Goal: Check status: Check status

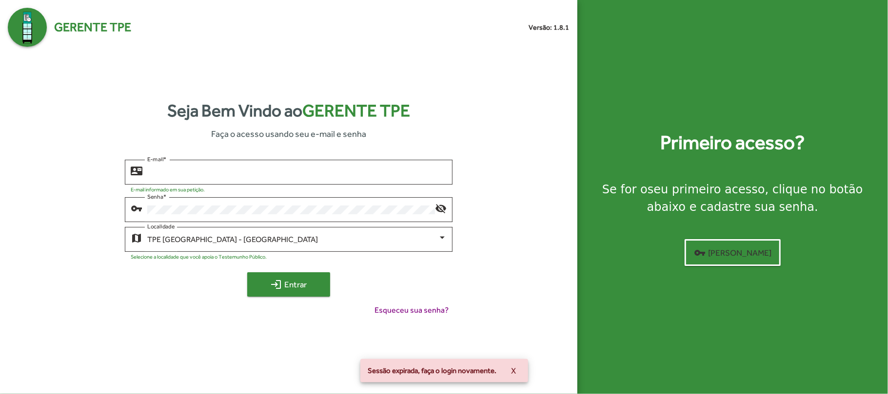
type input "**********"
click at [318, 283] on span "login Entrar" at bounding box center [288, 285] width 65 height 18
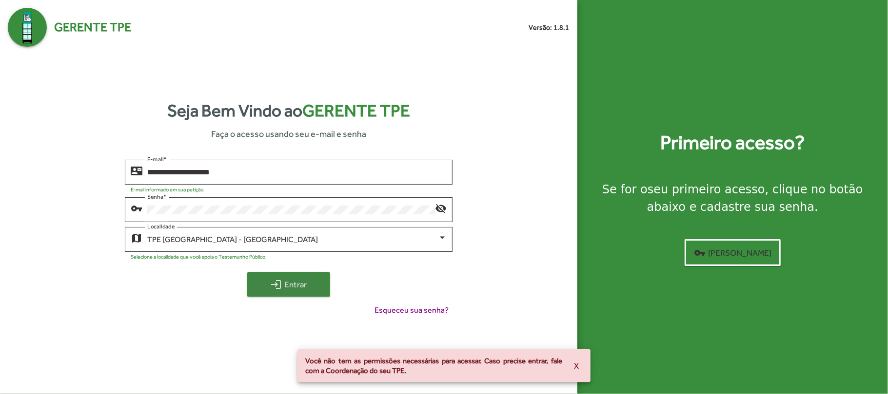
click at [279, 285] on mat-icon "login" at bounding box center [276, 285] width 12 height 12
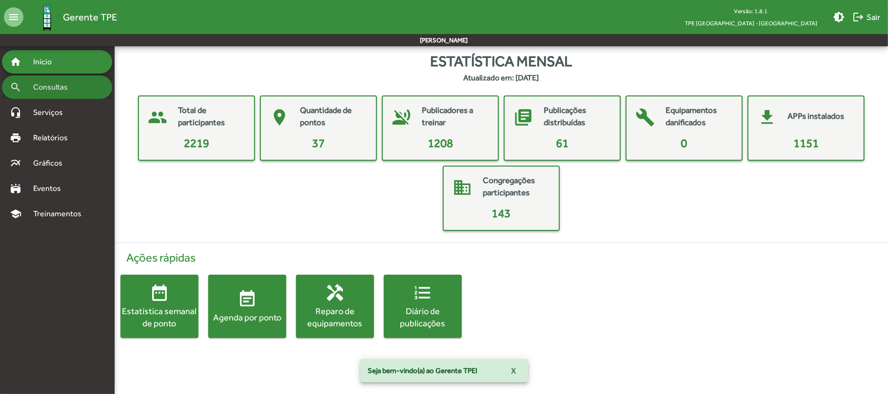
click at [59, 84] on span "Consultas" at bounding box center [53, 87] width 53 height 12
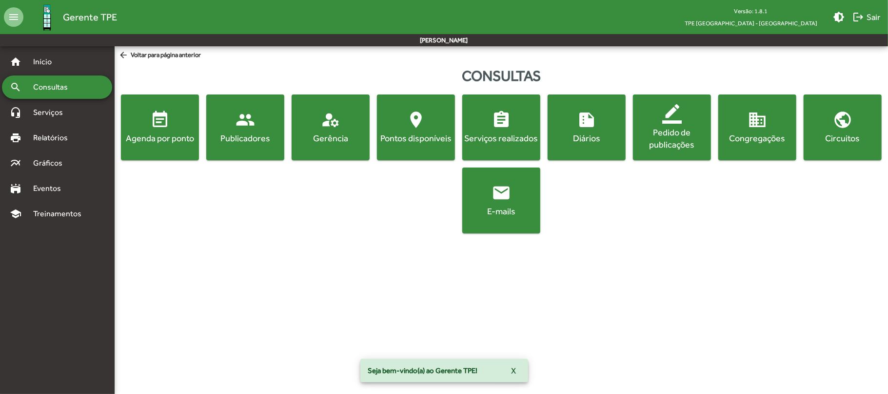
click at [161, 129] on mat-icon "event_note" at bounding box center [160, 120] width 20 height 20
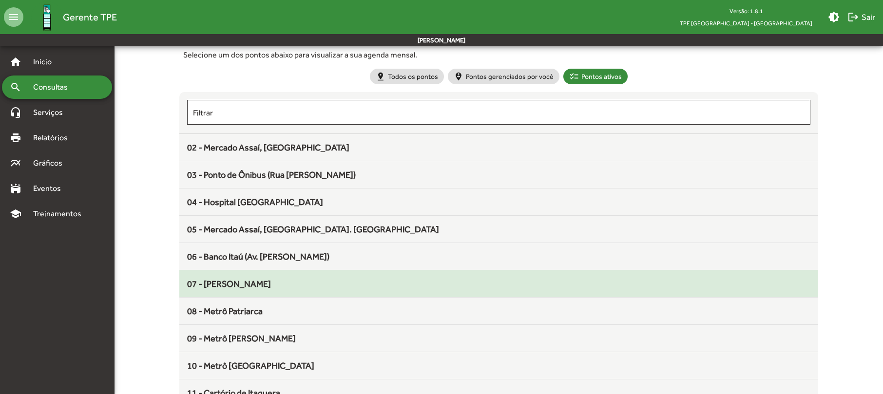
scroll to position [65, 0]
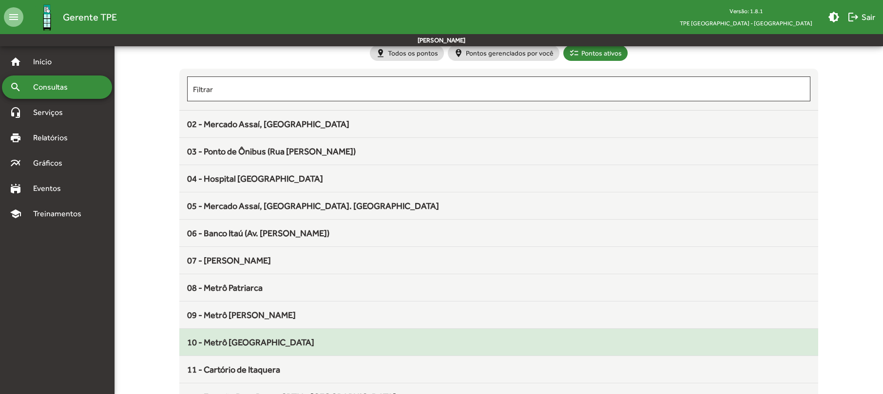
click at [274, 339] on div "10 - Metrô [GEOGRAPHIC_DATA]" at bounding box center [498, 342] width 623 height 13
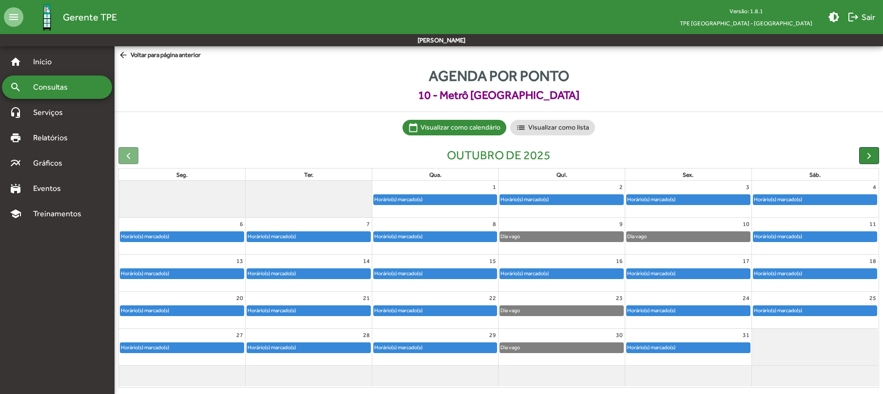
click at [444, 275] on div "Horário(s) marcado(s)" at bounding box center [435, 274] width 123 height 10
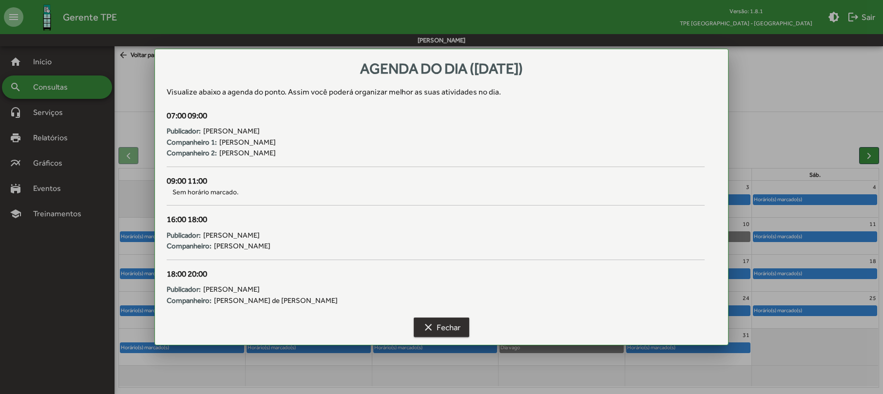
click at [441, 330] on span "clear Fechar" at bounding box center [442, 328] width 38 height 18
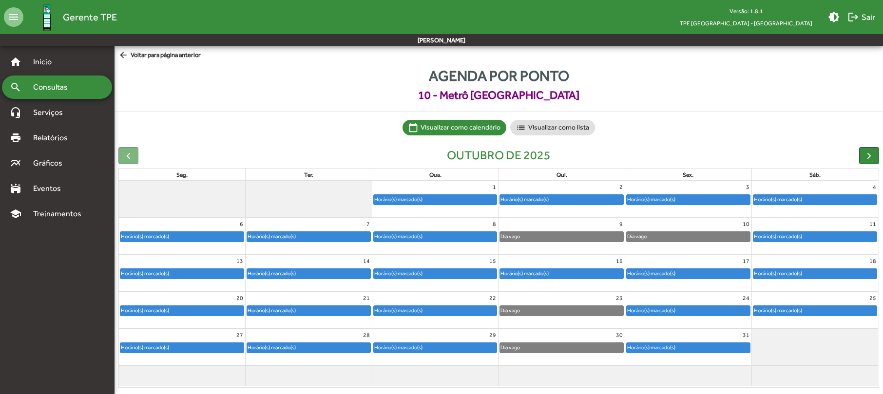
click at [486, 271] on div "Horário(s) marcado(s)" at bounding box center [435, 274] width 123 height 10
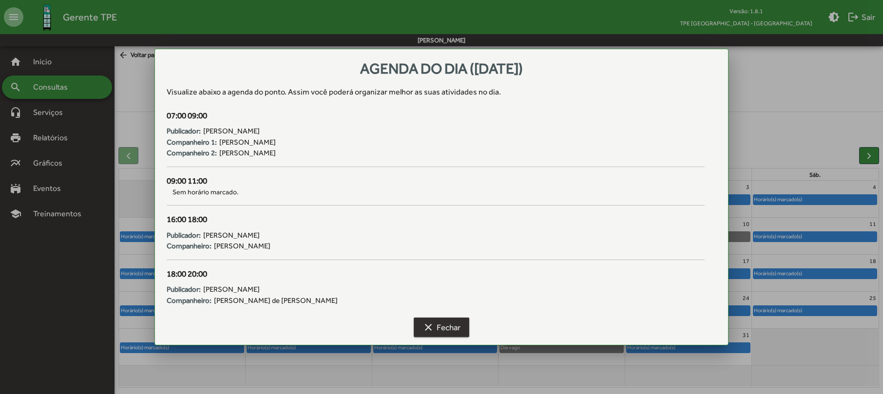
click at [443, 331] on span "clear Fechar" at bounding box center [442, 328] width 38 height 18
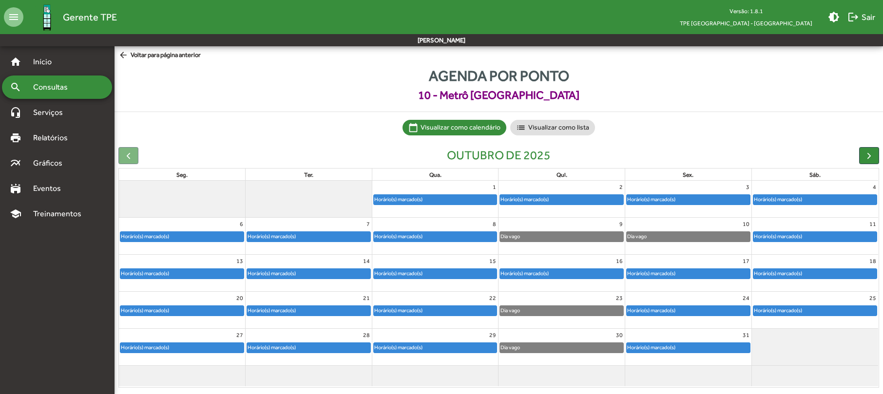
click at [545, 279] on link "Horário(s) marcado(s)" at bounding box center [562, 274] width 124 height 11
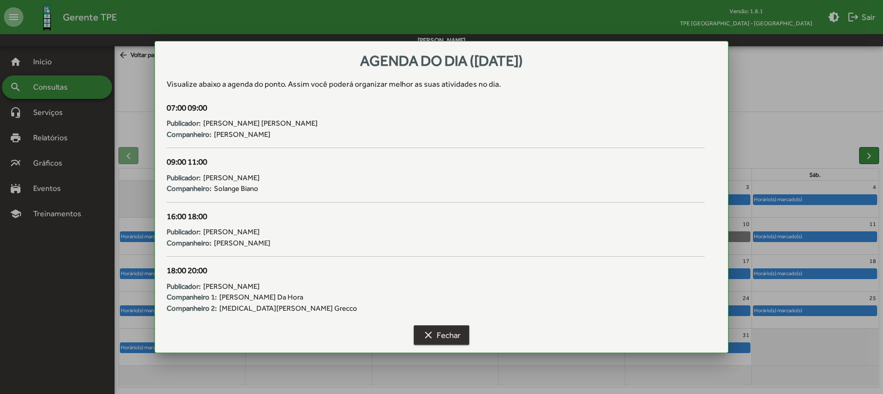
click at [443, 332] on span "clear Fechar" at bounding box center [442, 336] width 38 height 18
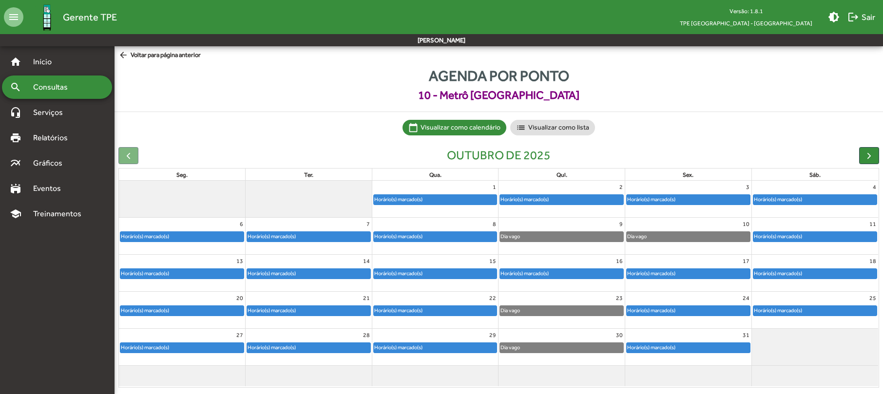
click at [650, 277] on div "Horário(s) marcado(s)" at bounding box center [651, 273] width 49 height 9
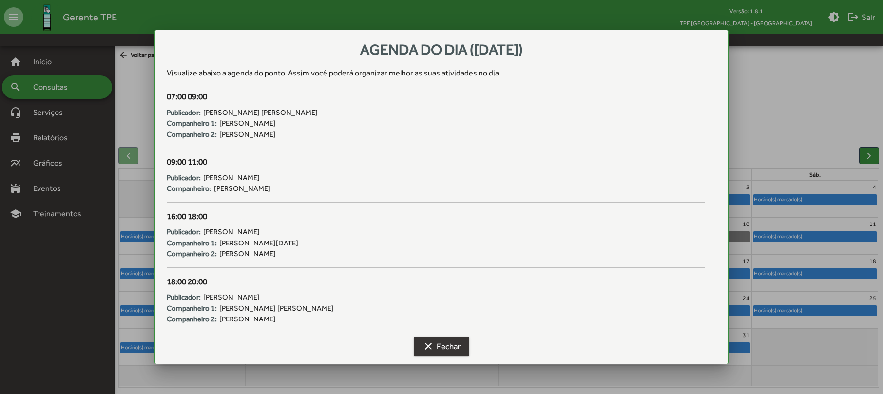
click at [443, 345] on span "clear Fechar" at bounding box center [442, 347] width 38 height 18
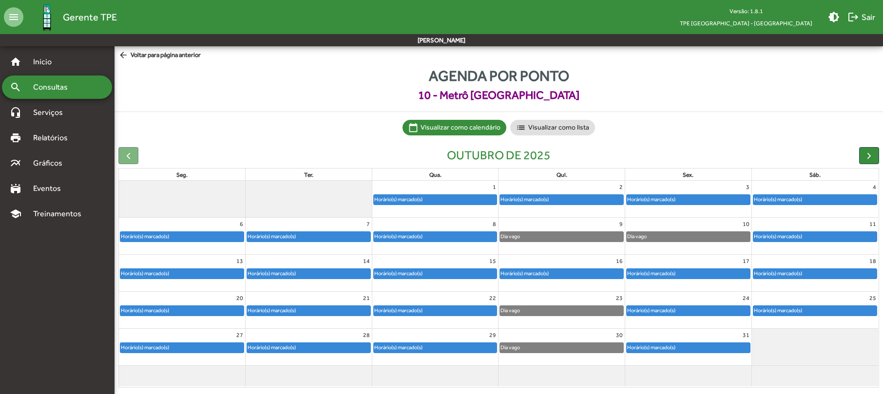
click at [808, 279] on div "Horário(s) marcado(s)" at bounding box center [815, 274] width 123 height 10
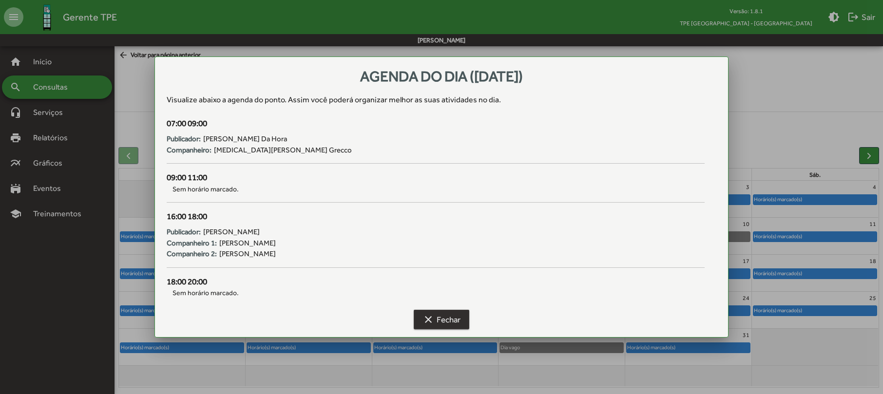
click at [454, 317] on span "clear Fechar" at bounding box center [442, 320] width 38 height 18
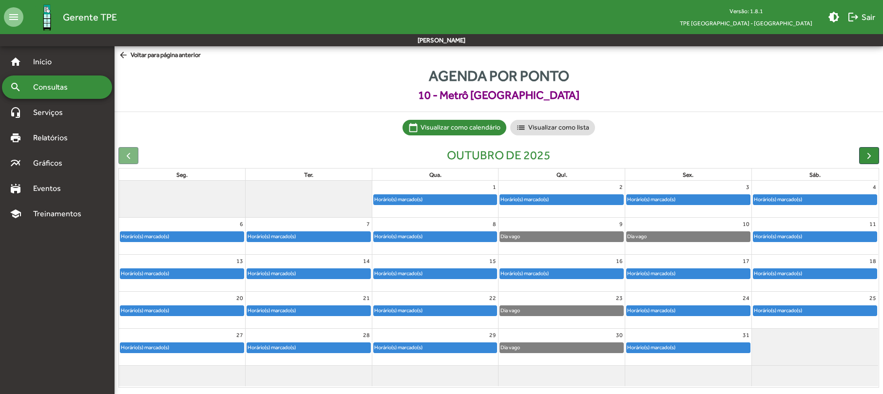
click at [785, 273] on div "Horário(s) marcado(s)" at bounding box center [778, 273] width 49 height 9
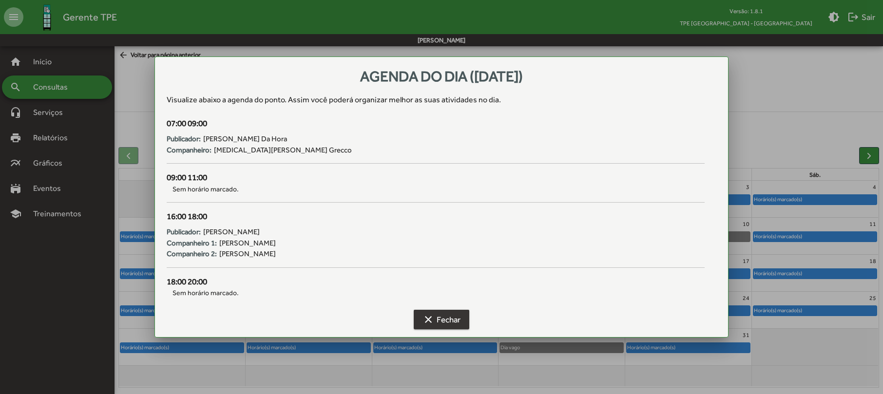
click at [449, 312] on span "clear Fechar" at bounding box center [442, 320] width 38 height 18
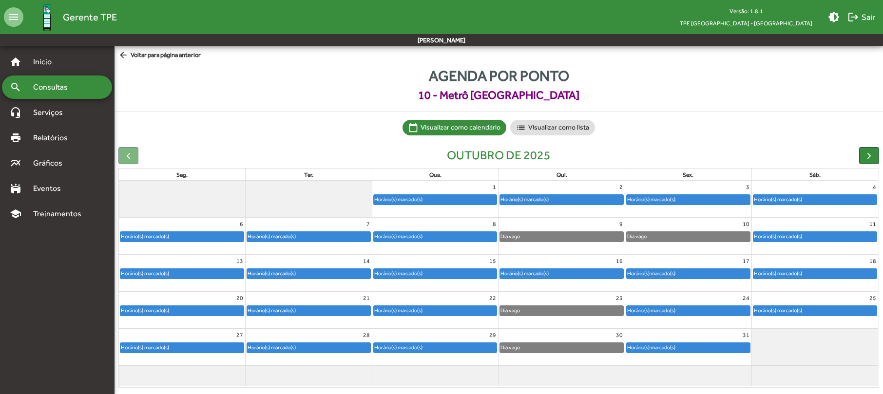
click at [227, 312] on div "Horário(s) marcado(s)" at bounding box center [181, 311] width 123 height 10
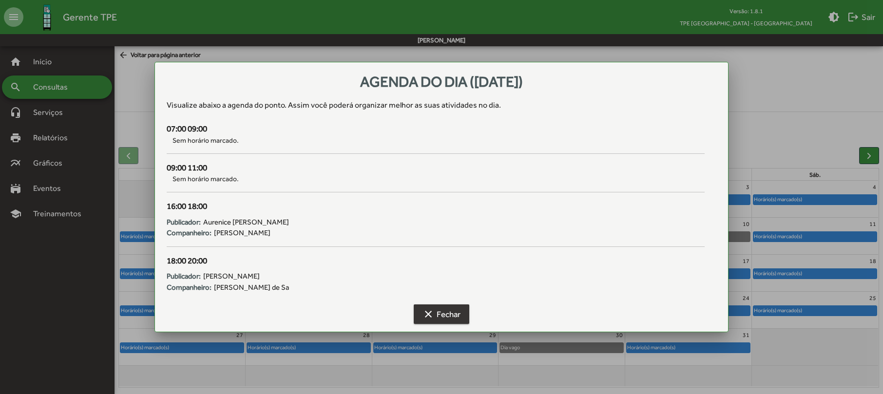
click at [420, 307] on button "clear Fechar" at bounding box center [442, 315] width 56 height 20
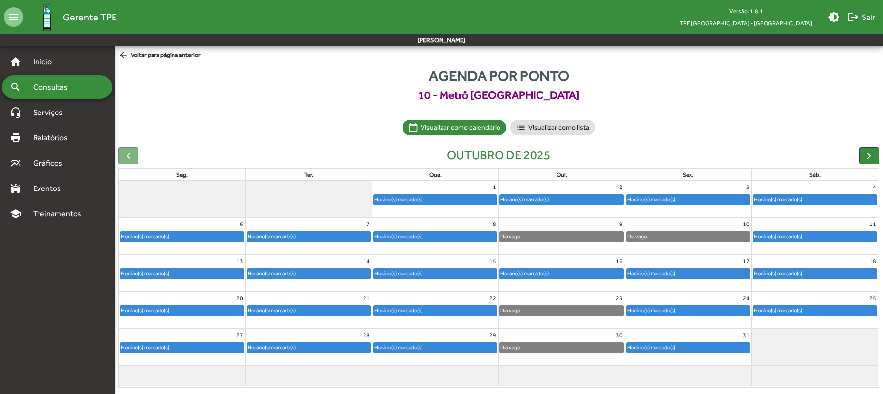
click at [314, 311] on div "Horário(s) marcado(s)" at bounding box center [308, 311] width 123 height 10
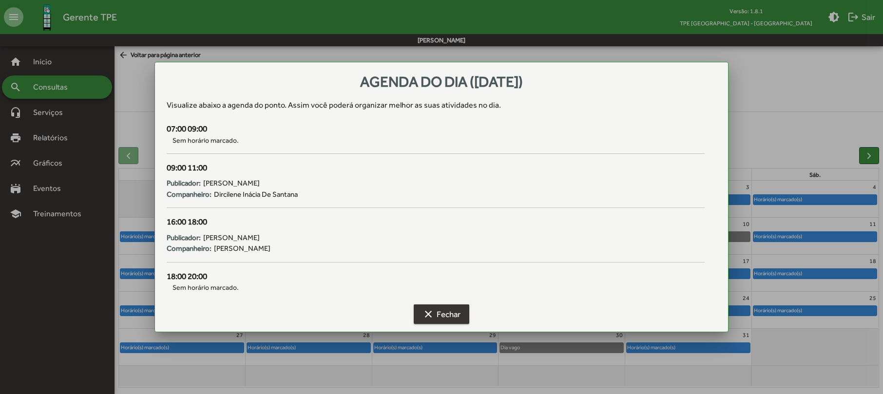
click at [436, 310] on span "clear Fechar" at bounding box center [442, 315] width 38 height 18
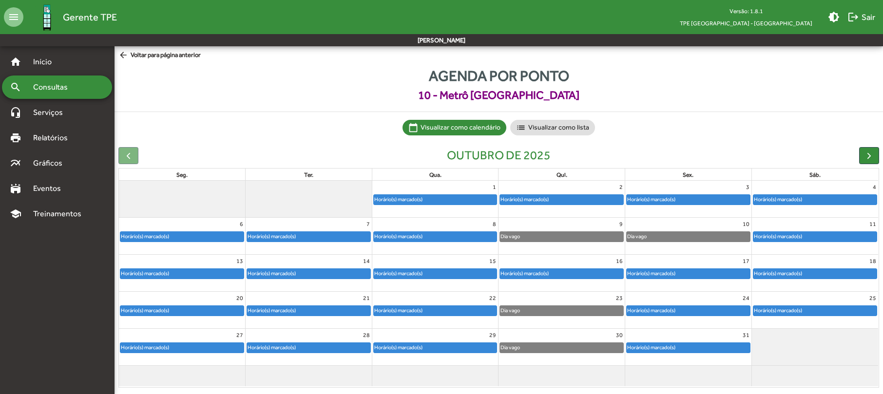
click at [438, 311] on div "Horário(s) marcado(s)" at bounding box center [435, 311] width 123 height 10
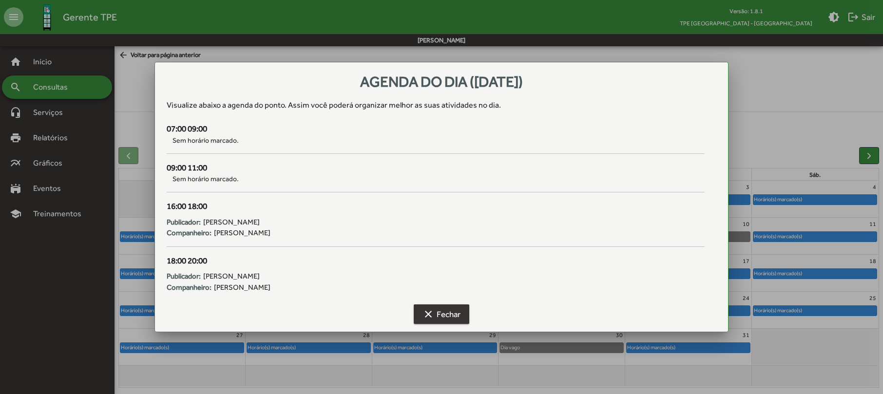
click at [437, 315] on span "clear Fechar" at bounding box center [442, 315] width 38 height 18
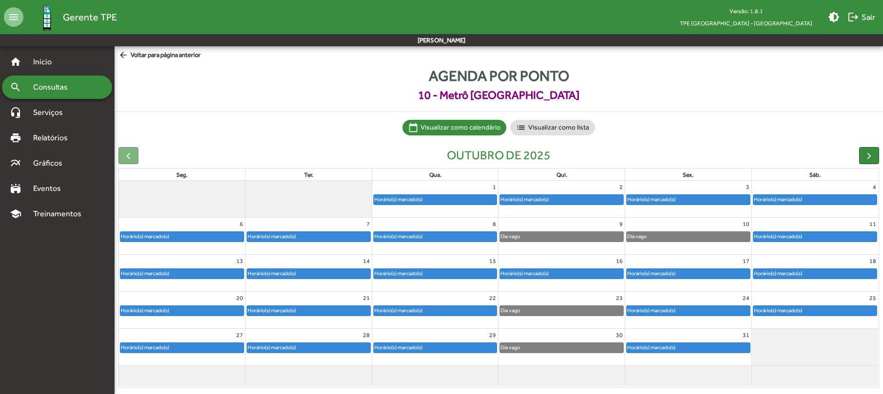
click at [653, 314] on div "Horário(s) marcado(s)" at bounding box center [651, 310] width 49 height 9
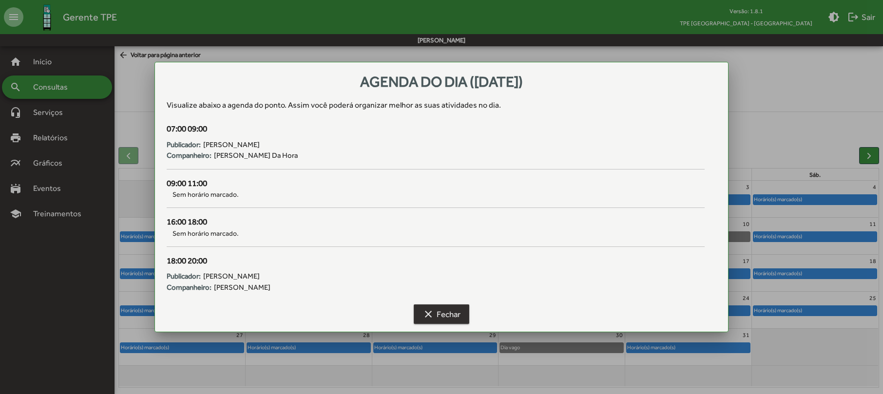
click at [433, 317] on mat-icon "clear" at bounding box center [429, 315] width 12 height 12
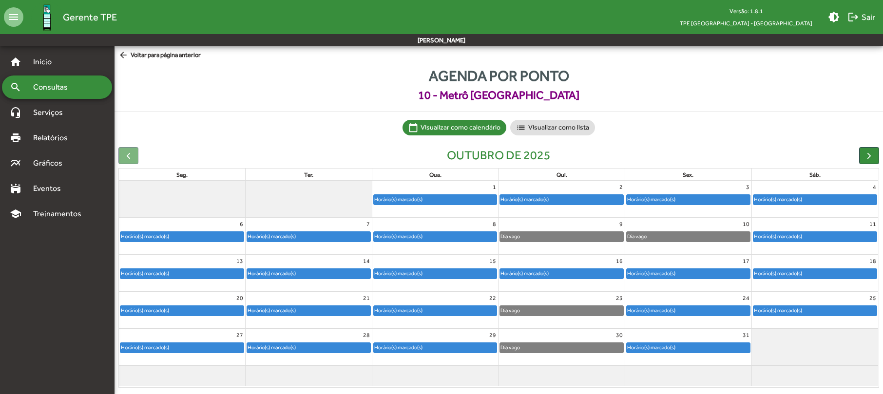
click at [783, 314] on div "Horário(s) marcado(s)" at bounding box center [778, 310] width 49 height 9
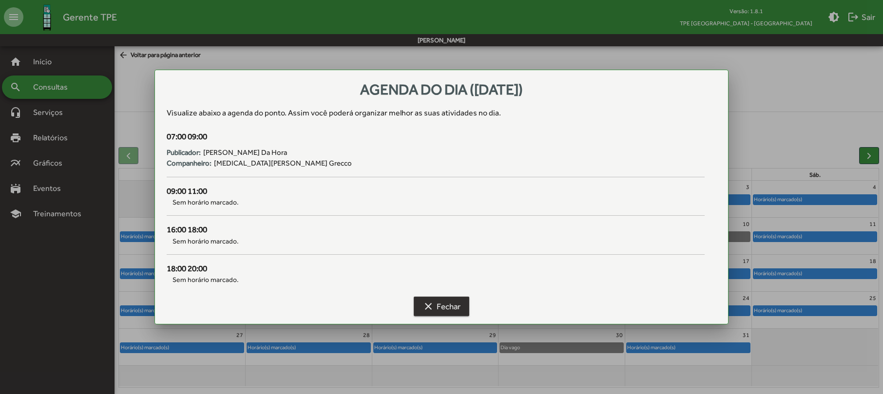
click at [431, 307] on mat-icon "clear" at bounding box center [429, 307] width 12 height 12
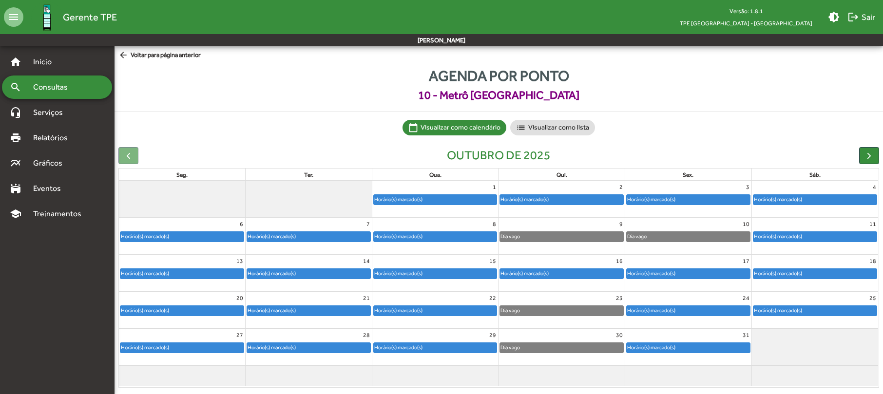
click at [309, 272] on div "Horário(s) marcado(s)" at bounding box center [308, 274] width 123 height 10
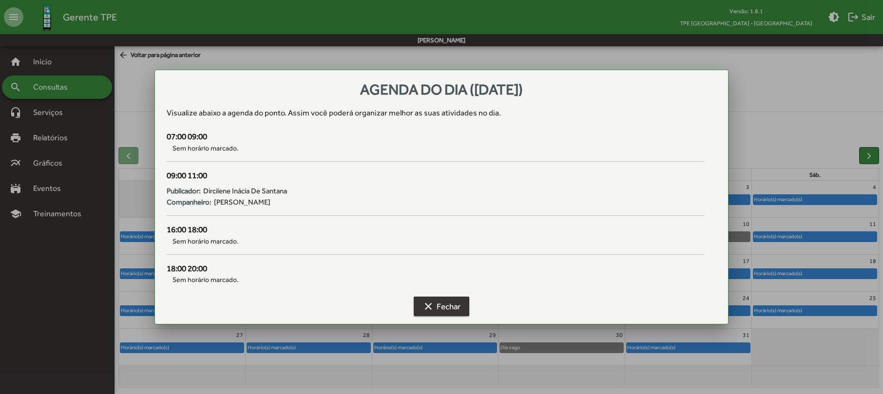
click at [425, 302] on mat-icon "clear" at bounding box center [429, 307] width 12 height 12
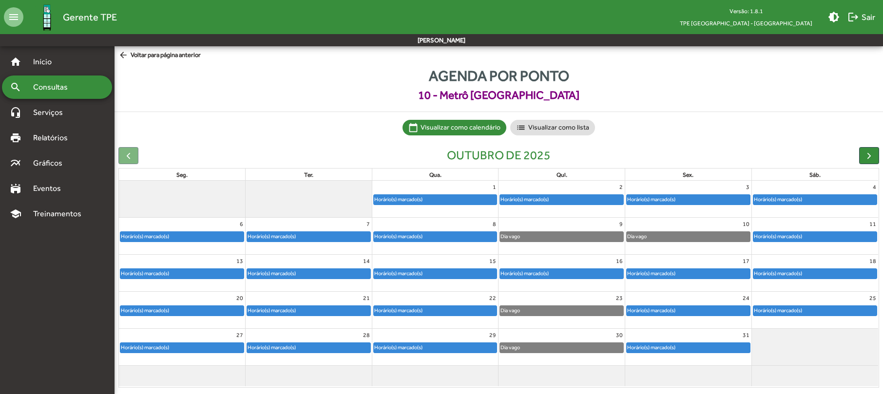
click at [429, 277] on div "Horário(s) marcado(s)" at bounding box center [435, 274] width 123 height 10
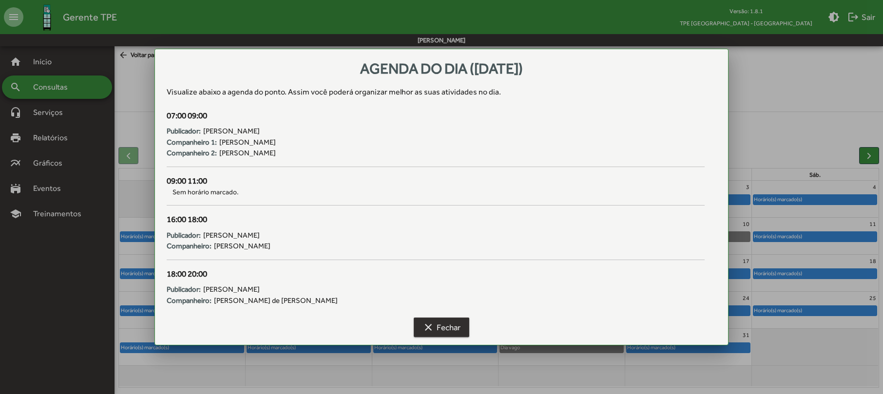
click at [448, 330] on span "clear Fechar" at bounding box center [442, 328] width 38 height 18
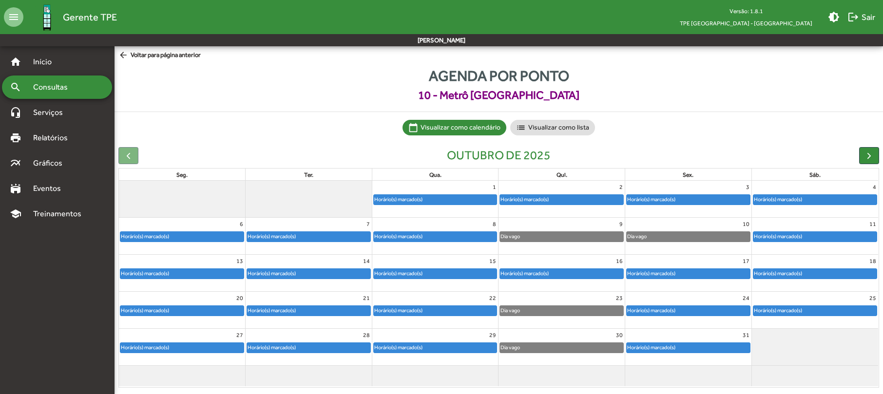
click at [535, 273] on div "Horário(s) marcado(s)" at bounding box center [524, 273] width 49 height 9
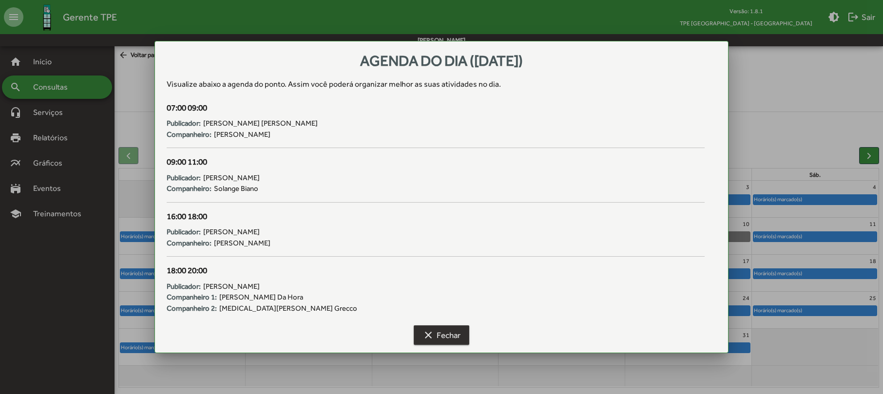
click at [436, 345] on button "clear Fechar" at bounding box center [442, 336] width 56 height 20
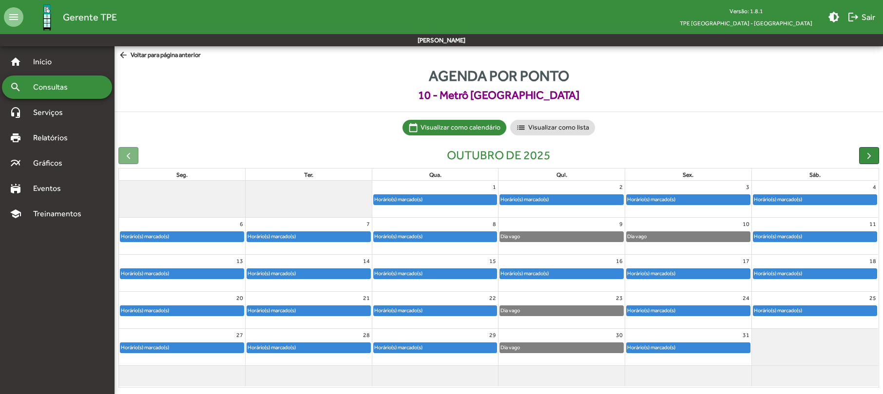
click at [442, 270] on div "Horário(s) marcado(s)" at bounding box center [435, 274] width 123 height 10
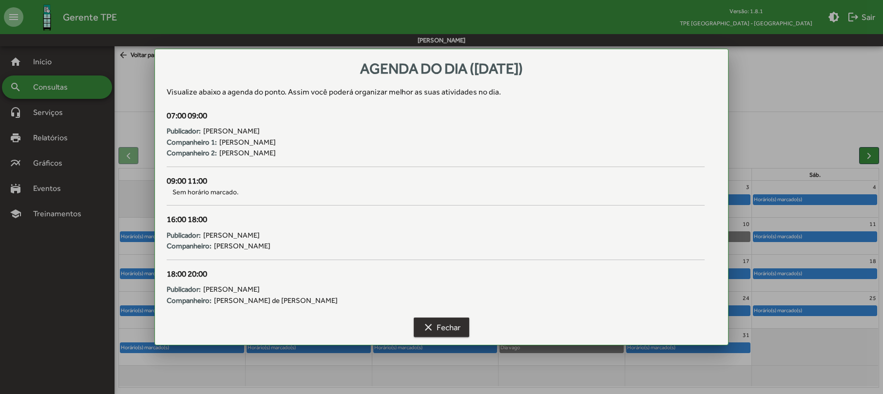
click at [431, 322] on mat-icon "clear" at bounding box center [429, 328] width 12 height 12
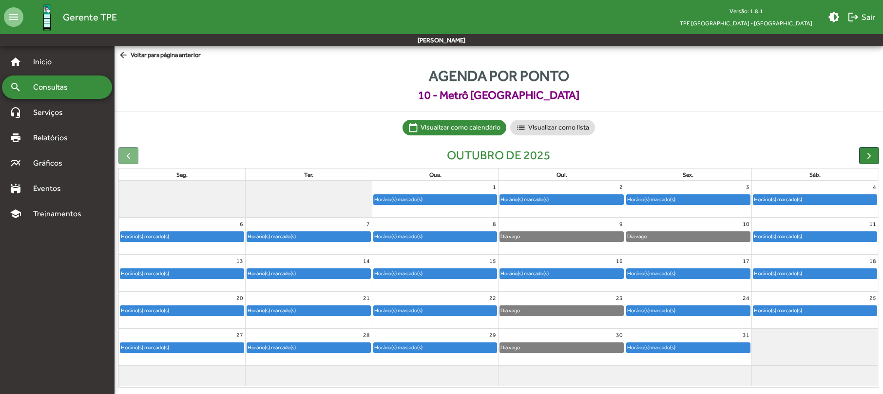
click at [574, 268] on div "Horário(s) marcado(s)" at bounding box center [562, 273] width 126 height 11
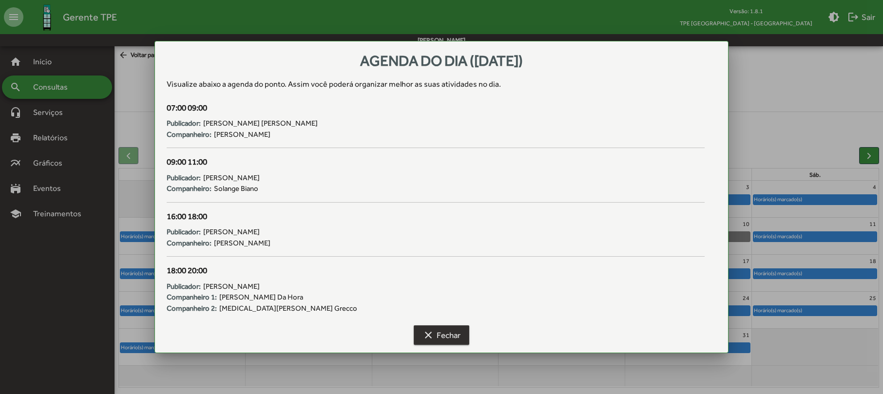
click at [457, 340] on span "clear Fechar" at bounding box center [442, 336] width 38 height 18
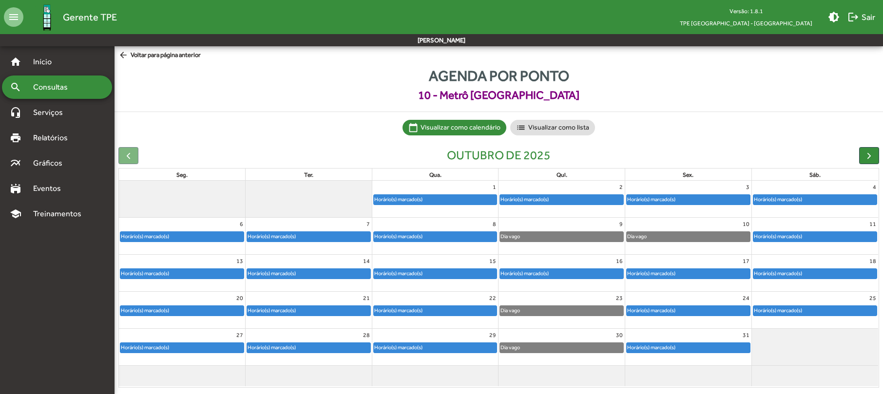
click at [662, 276] on div "Horário(s) marcado(s)" at bounding box center [651, 273] width 49 height 9
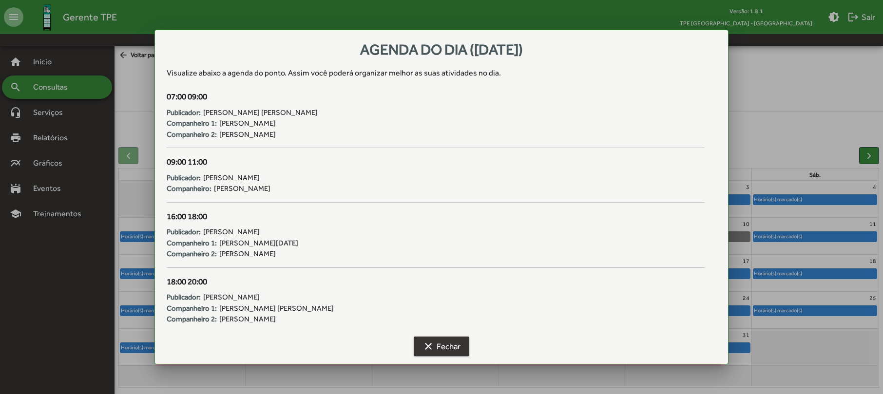
click at [438, 346] on span "clear Fechar" at bounding box center [442, 347] width 38 height 18
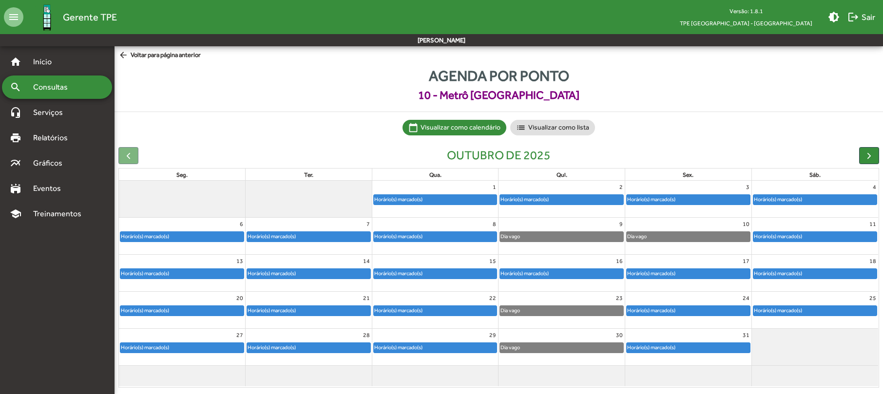
click at [805, 272] on div "Horário(s) marcado(s)" at bounding box center [815, 274] width 123 height 10
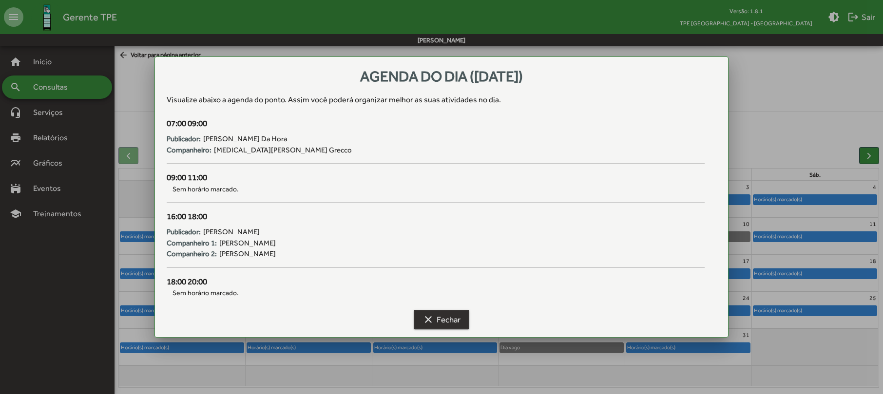
click at [449, 317] on span "clear Fechar" at bounding box center [442, 320] width 38 height 18
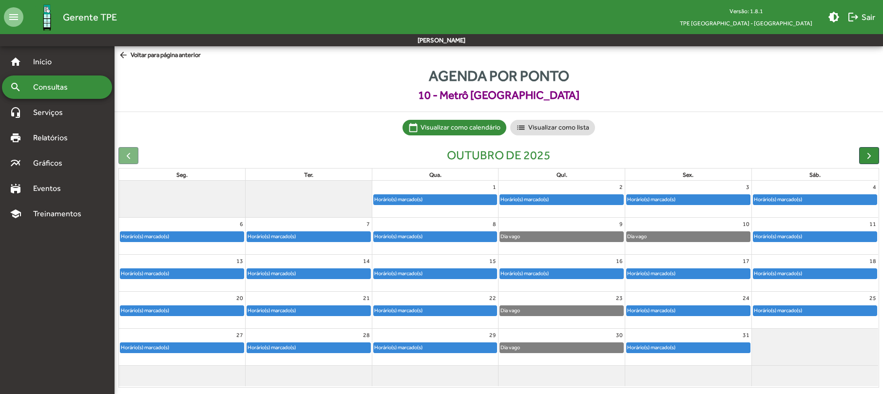
click at [683, 277] on div "Horário(s) marcado(s)" at bounding box center [688, 274] width 123 height 10
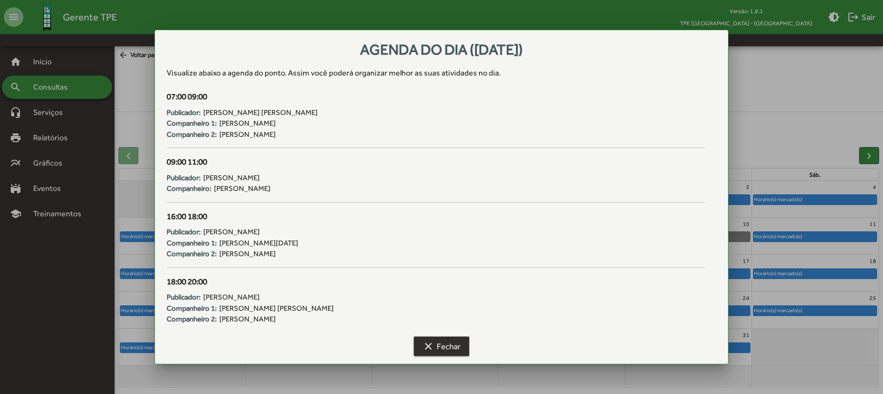
click at [443, 350] on span "clear Fechar" at bounding box center [442, 347] width 38 height 18
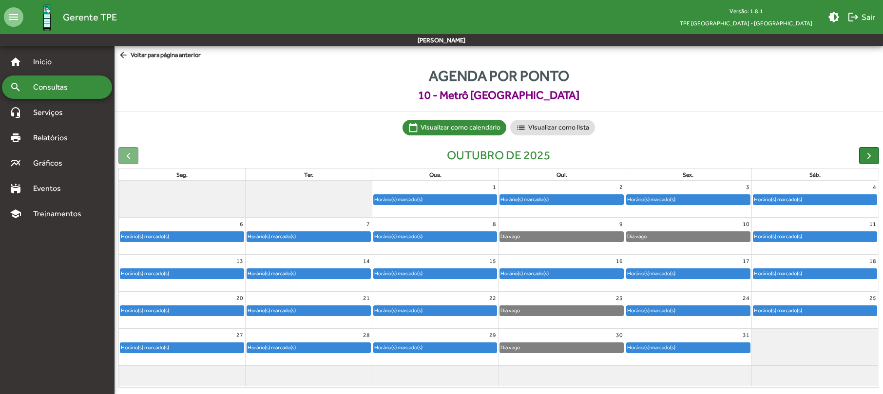
click at [445, 270] on div "Horário(s) marcado(s)" at bounding box center [435, 274] width 123 height 10
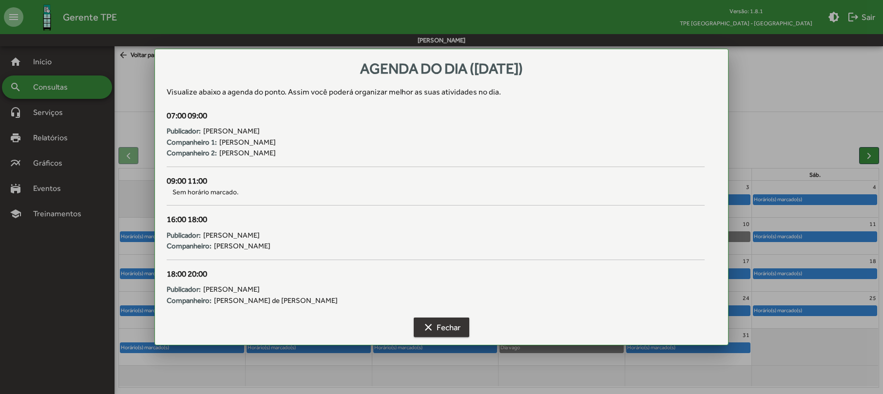
drag, startPoint x: 443, startPoint y: 326, endPoint x: 630, endPoint y: 311, distance: 187.8
click at [449, 326] on span "clear Fechar" at bounding box center [442, 328] width 38 height 18
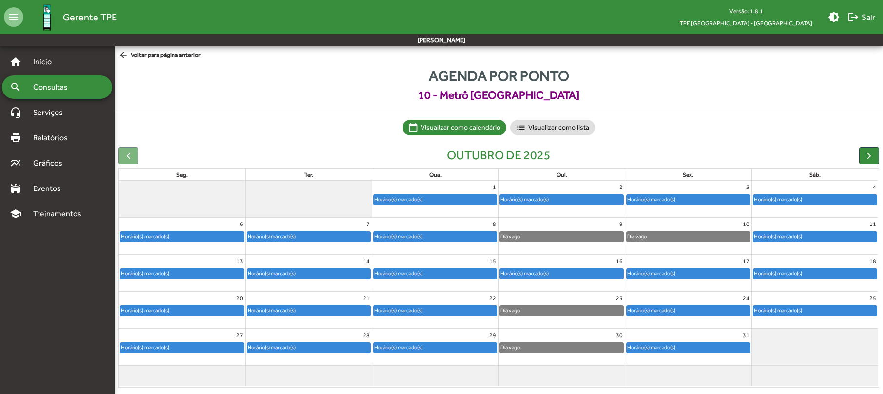
click at [798, 270] on div "Horário(s) marcado(s)" at bounding box center [778, 273] width 49 height 9
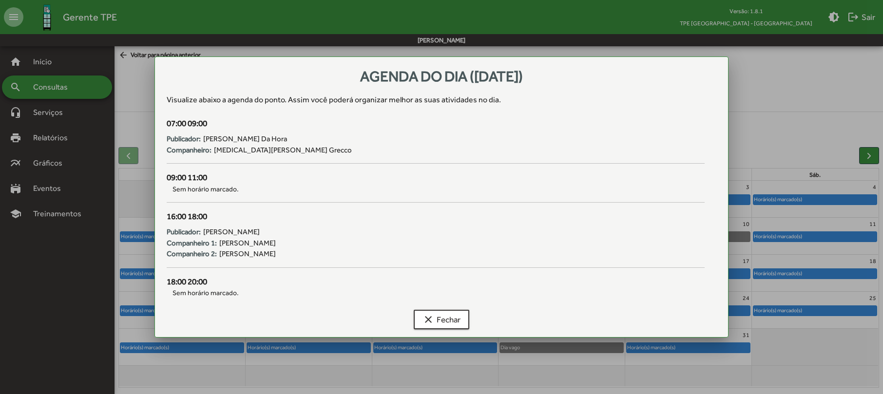
click at [447, 309] on div "clear Fechar" at bounding box center [442, 321] width 550 height 31
click at [452, 324] on span "clear Fechar" at bounding box center [442, 320] width 38 height 18
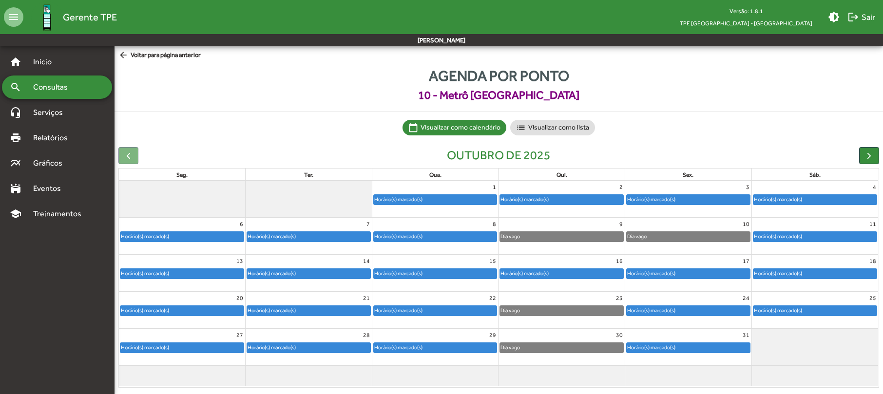
click at [482, 270] on div "Horário(s) marcado(s)" at bounding box center [435, 274] width 123 height 10
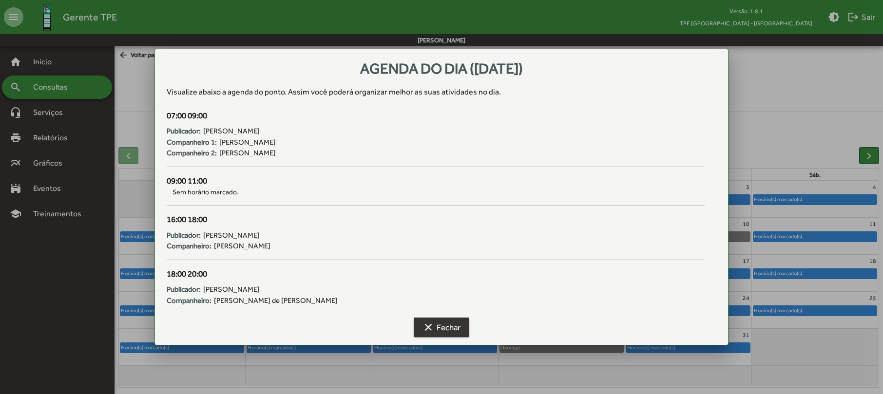
click at [441, 332] on span "clear Fechar" at bounding box center [442, 328] width 38 height 18
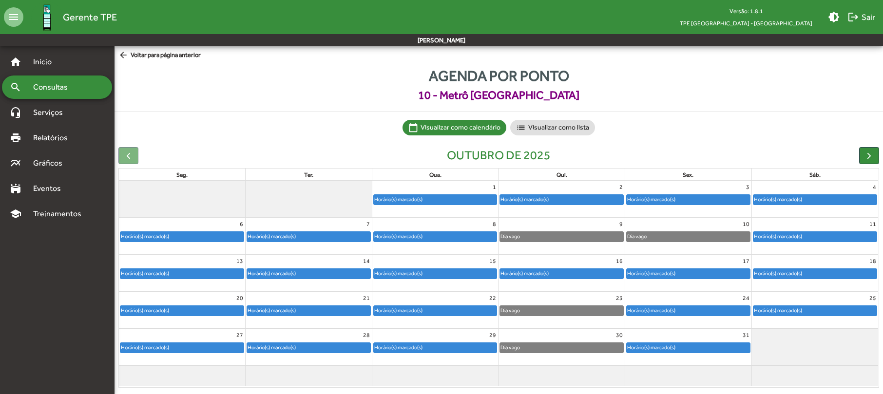
click at [587, 273] on div "Horário(s) marcado(s)" at bounding box center [561, 274] width 123 height 10
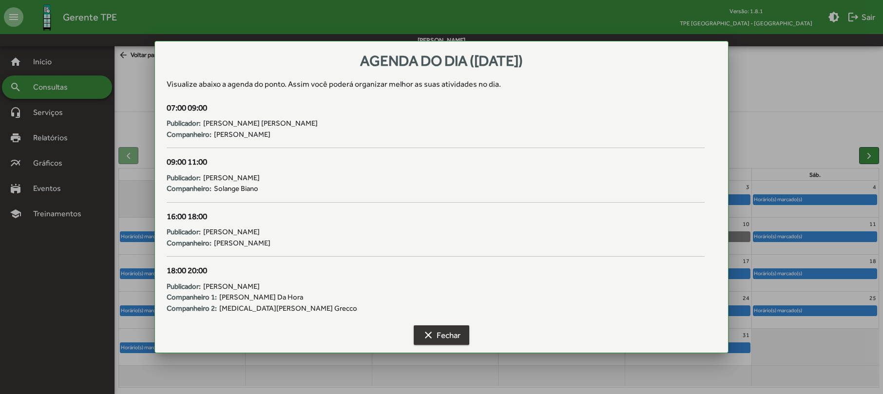
click at [445, 328] on span "clear Fechar" at bounding box center [442, 336] width 38 height 18
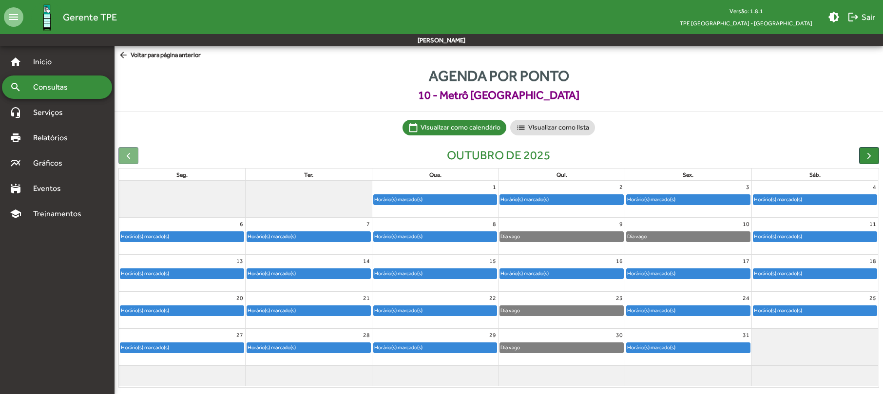
click at [691, 272] on div "Horário(s) marcado(s)" at bounding box center [688, 274] width 123 height 10
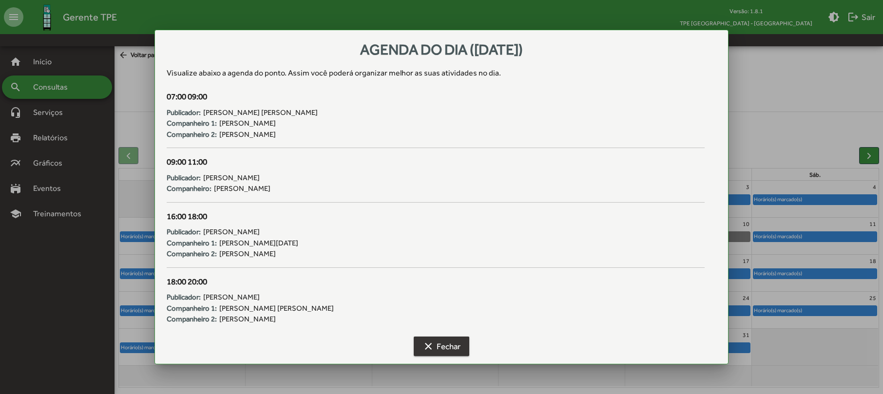
click at [449, 342] on span "clear Fechar" at bounding box center [442, 347] width 38 height 18
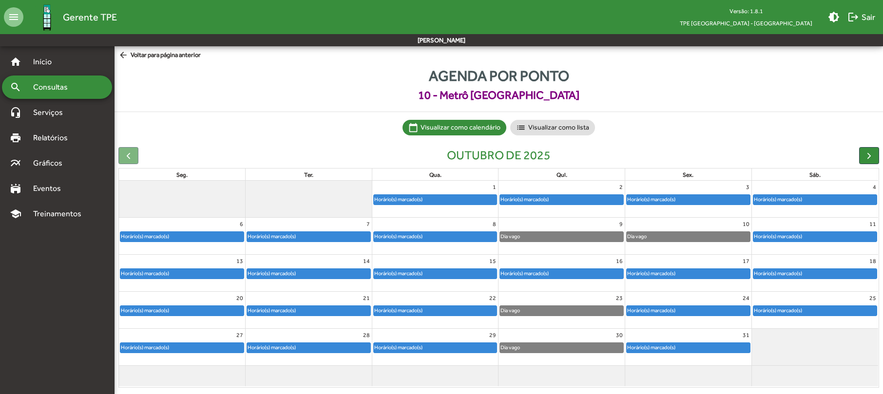
click at [772, 277] on div "Horário(s) marcado(s)" at bounding box center [778, 273] width 49 height 9
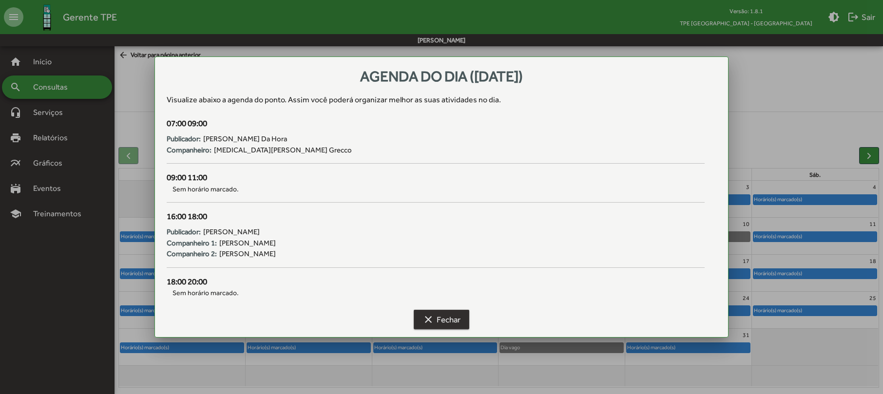
click at [456, 319] on span "clear Fechar" at bounding box center [442, 320] width 38 height 18
